Goal: Navigation & Orientation: Find specific page/section

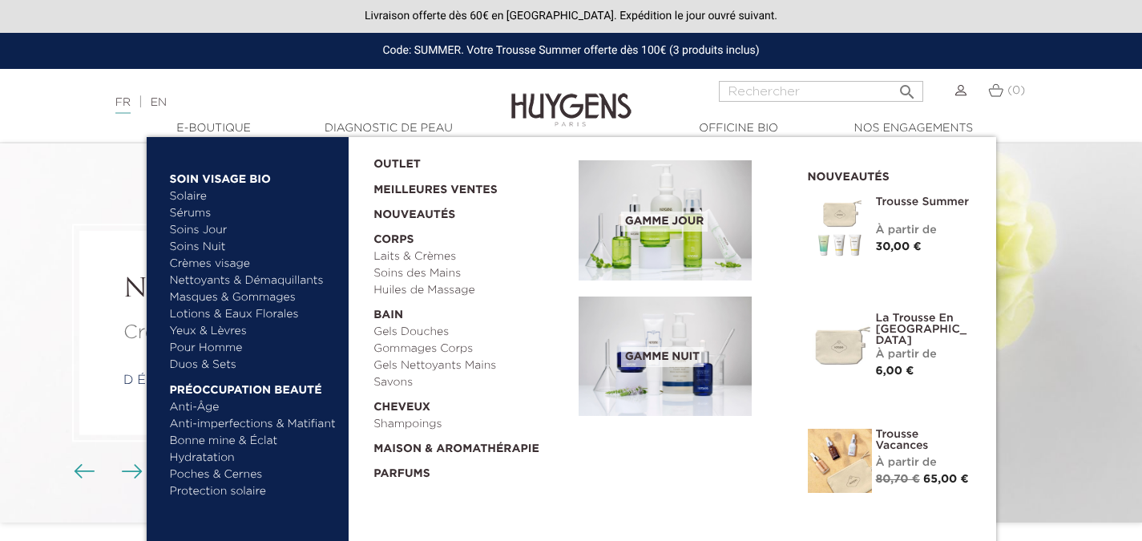
click at [216, 330] on link "Yeux & Lèvres" at bounding box center [253, 331] width 167 height 17
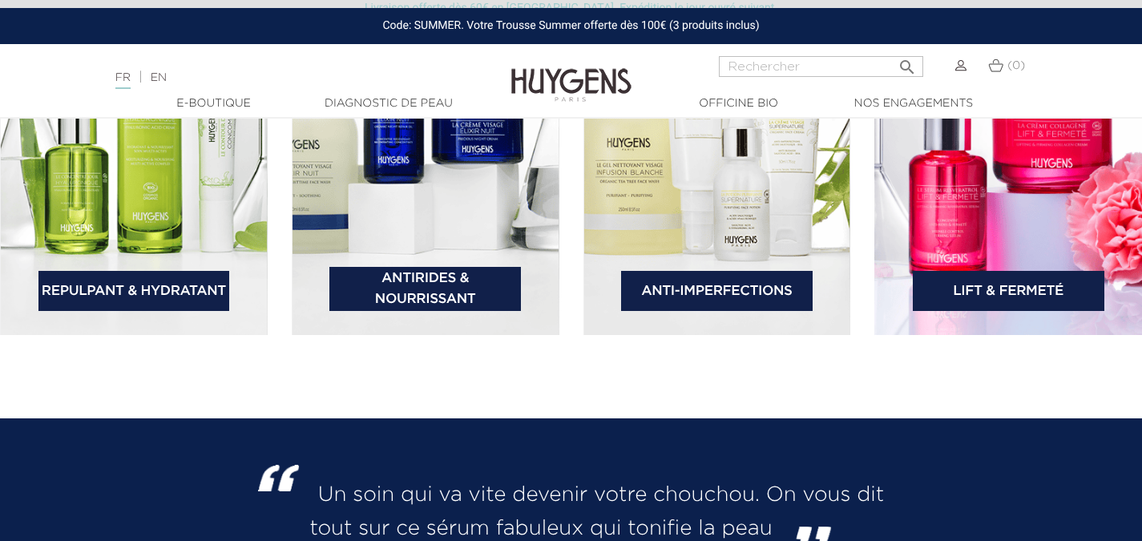
scroll to position [2422, 0]
